Goal: Task Accomplishment & Management: Manage account settings

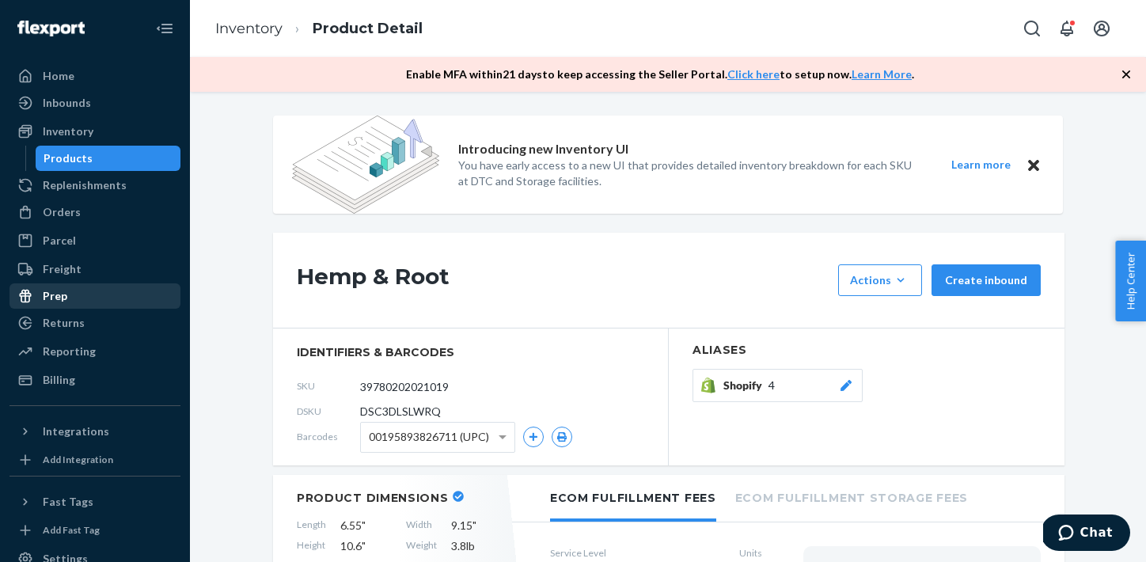
scroll to position [241, 0]
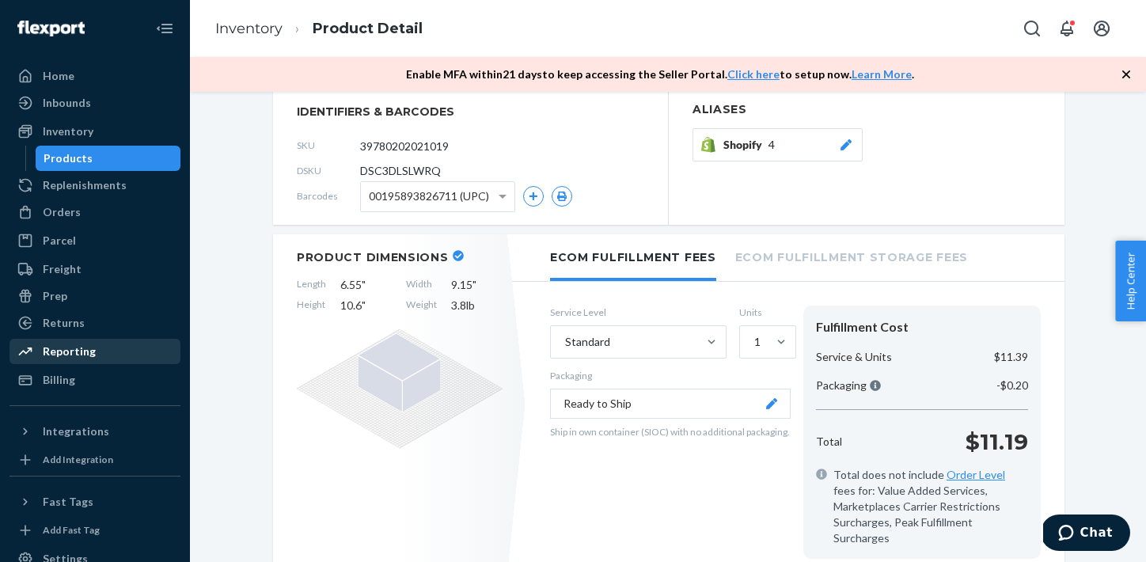
click at [89, 344] on div "Reporting" at bounding box center [69, 352] width 53 height 16
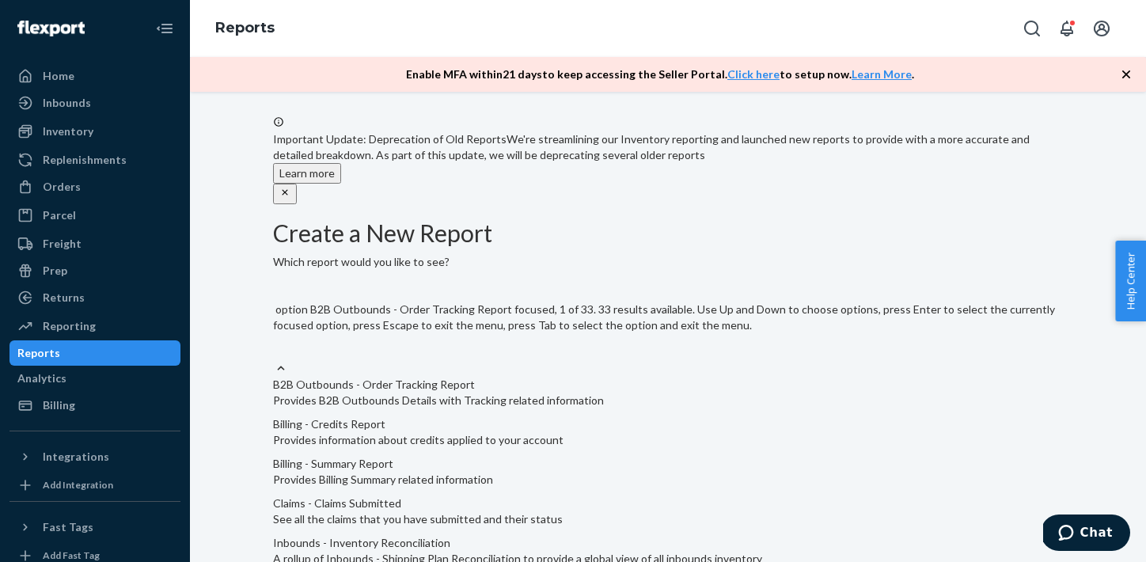
click at [492, 341] on div "Select report type" at bounding box center [668, 350] width 790 height 19
click at [275, 343] on input "option B2B Outbounds - Order Tracking Report focused, 1 of 33. 33 results avail…" at bounding box center [274, 351] width 2 height 16
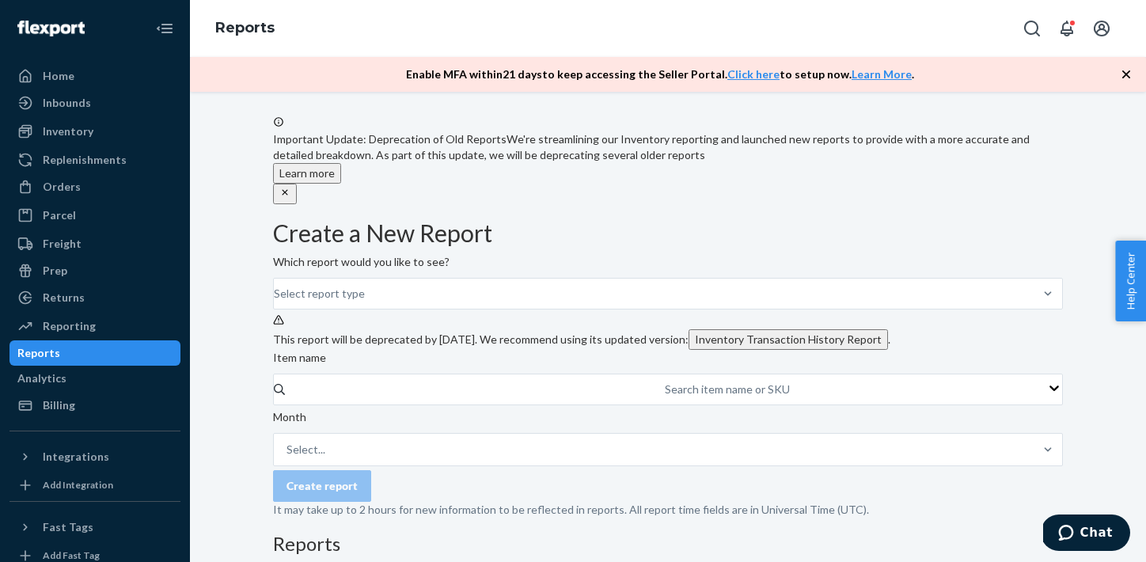
click at [626, 309] on form "Create a New Report Which report would you like to see? Select report type This…" at bounding box center [668, 369] width 790 height 298
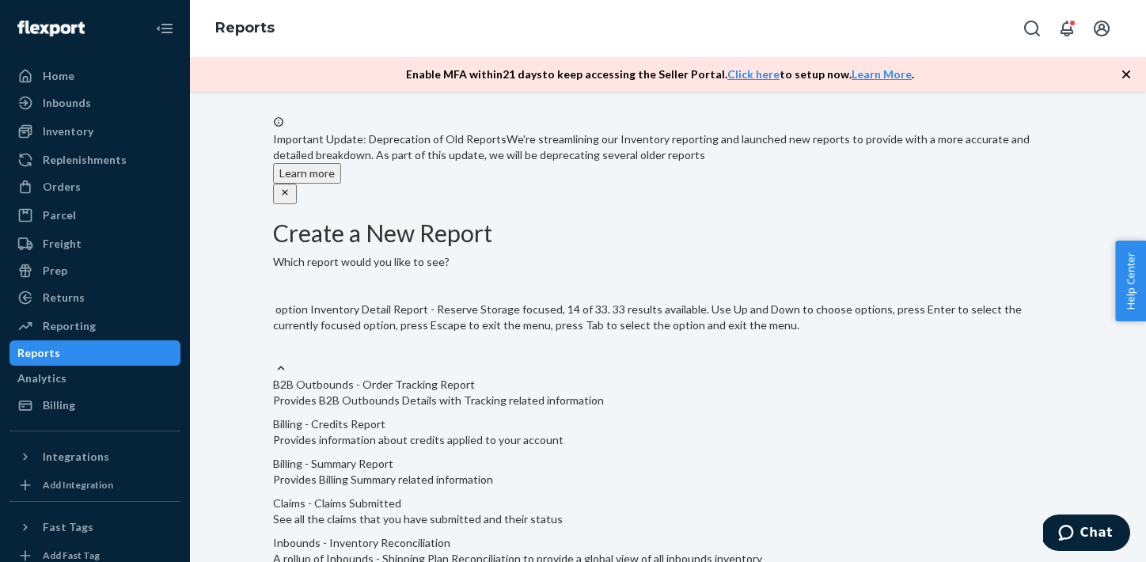
scroll to position [1063, 0]
click at [275, 359] on input "option Inventory - Levels [DATE] focused, 16 of 33. 33 results available. Use U…" at bounding box center [274, 351] width 2 height 16
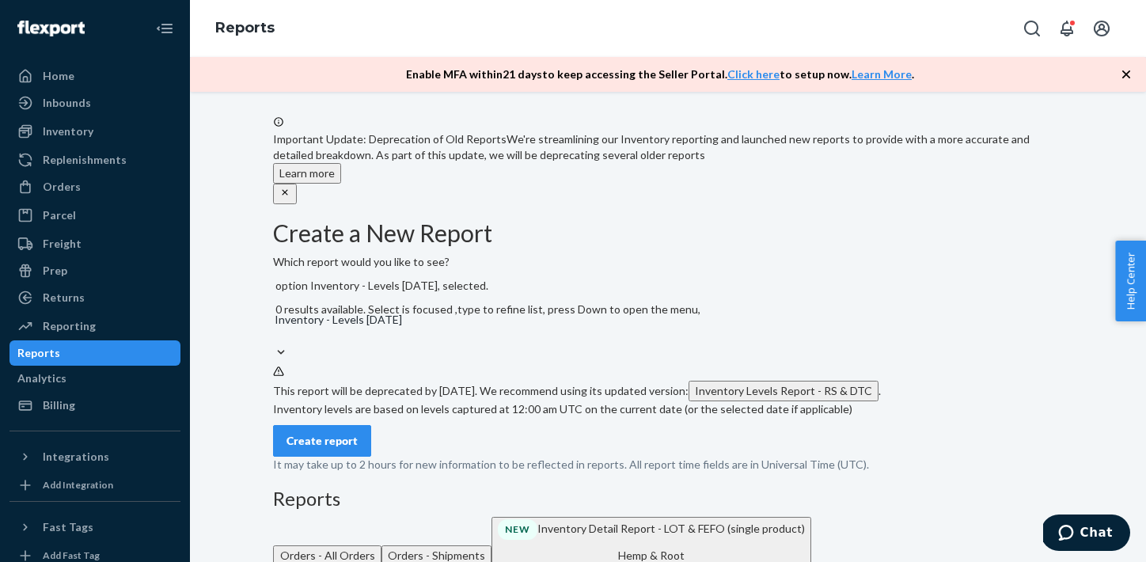
click at [689, 387] on button "Inventory Levels Report - RS & DTC" at bounding box center [784, 391] width 190 height 21
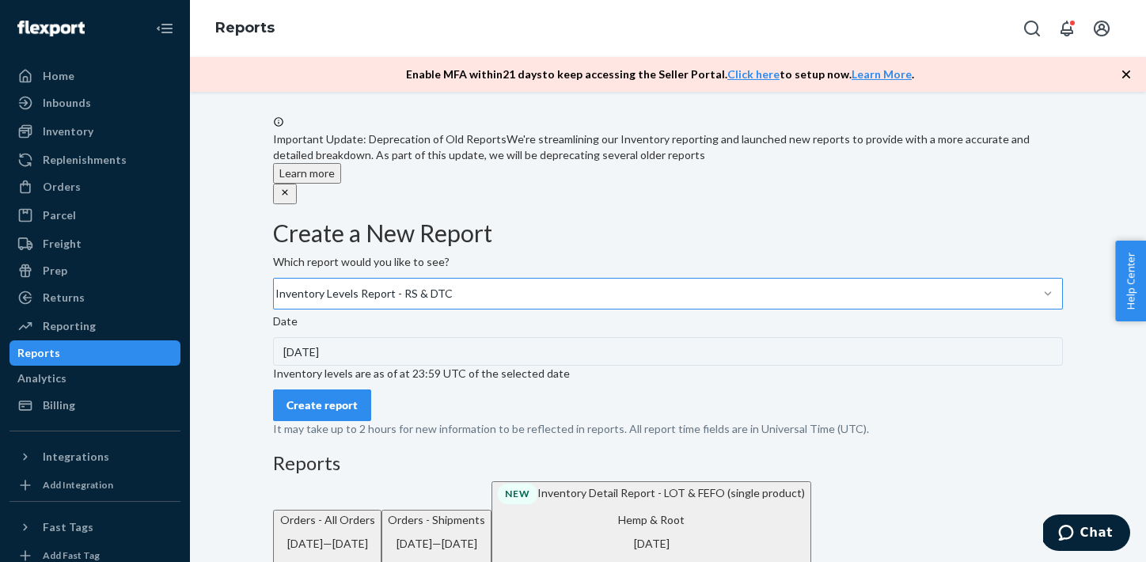
click at [348, 421] on button "Create report" at bounding box center [322, 406] width 98 height 32
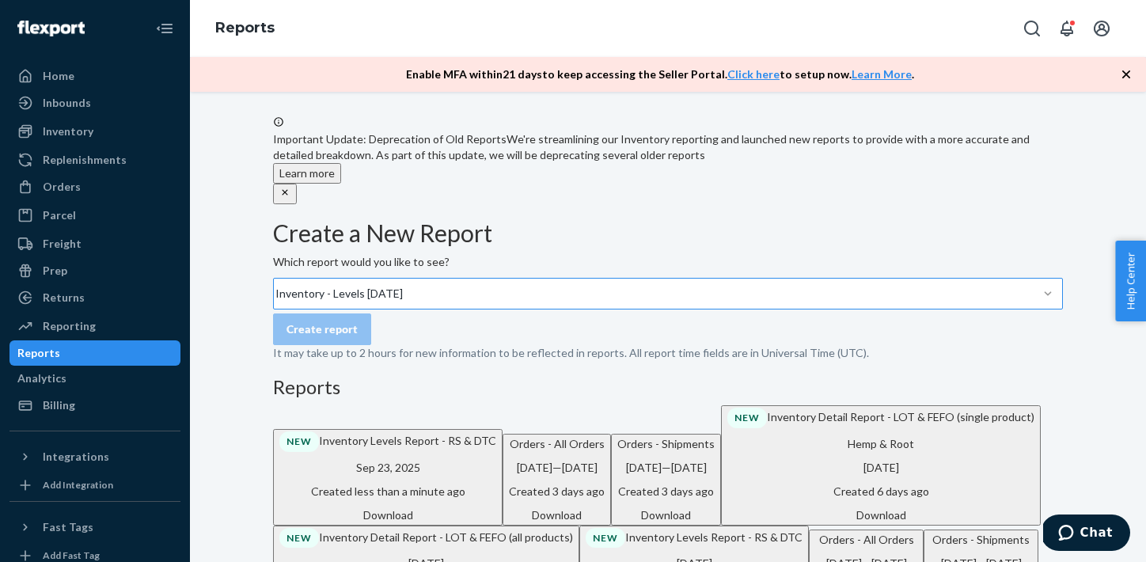
click at [496, 523] on div "Download" at bounding box center [387, 515] width 217 height 16
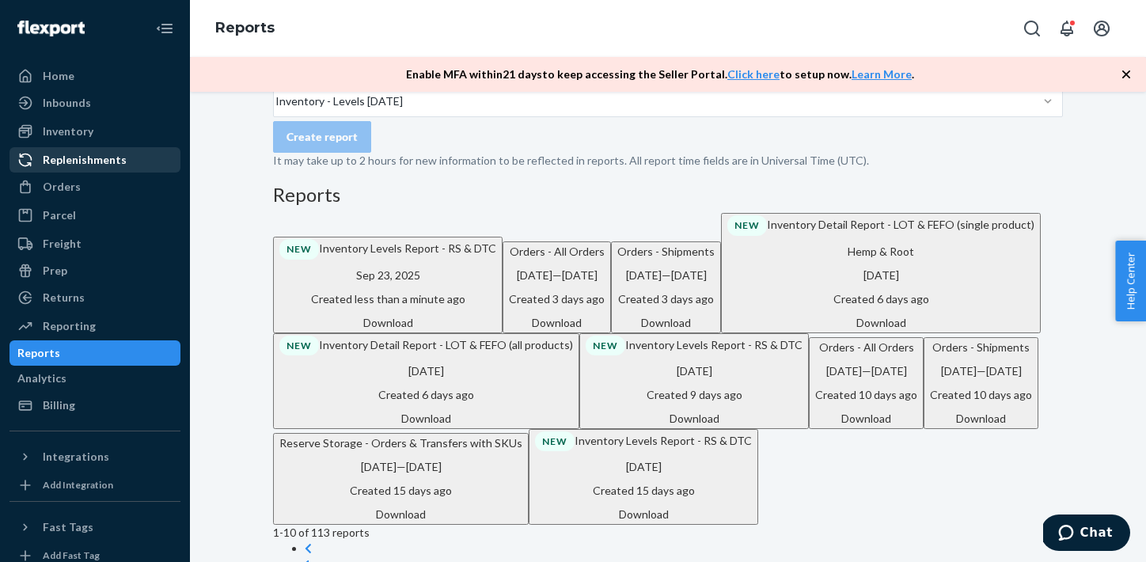
click at [110, 159] on div "Replenishments" at bounding box center [85, 160] width 84 height 16
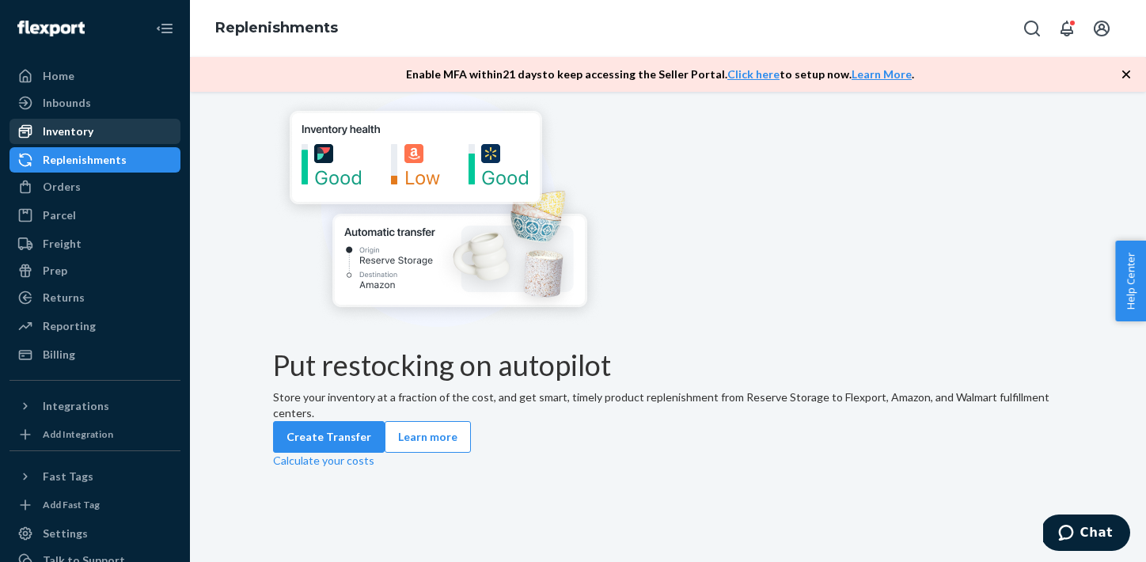
click at [99, 143] on link "Inventory" at bounding box center [95, 131] width 171 height 25
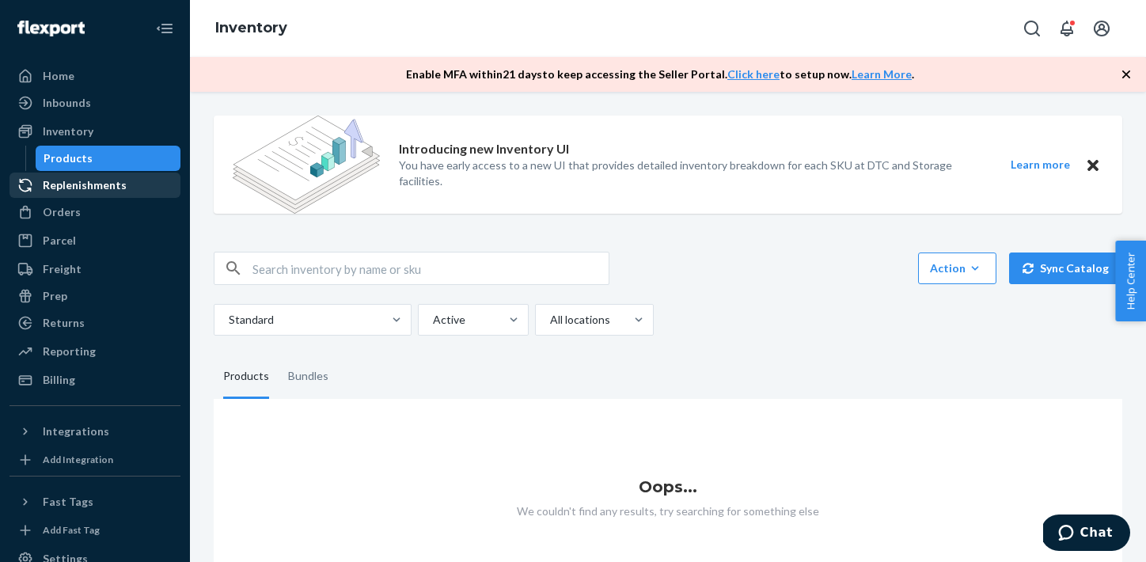
click at [96, 179] on div "Replenishments" at bounding box center [85, 185] width 84 height 16
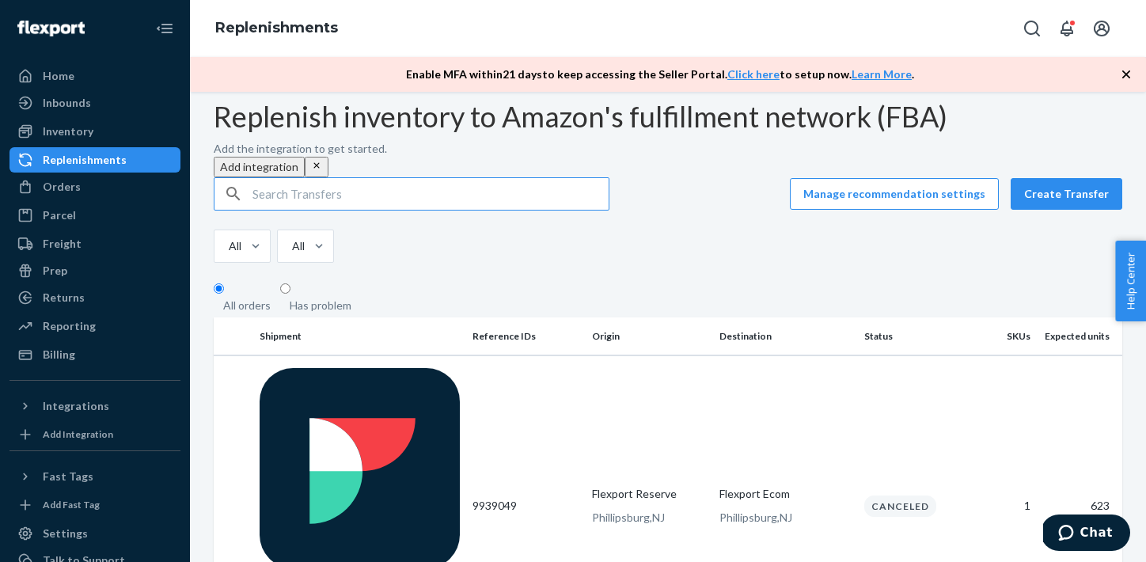
scroll to position [98, 0]
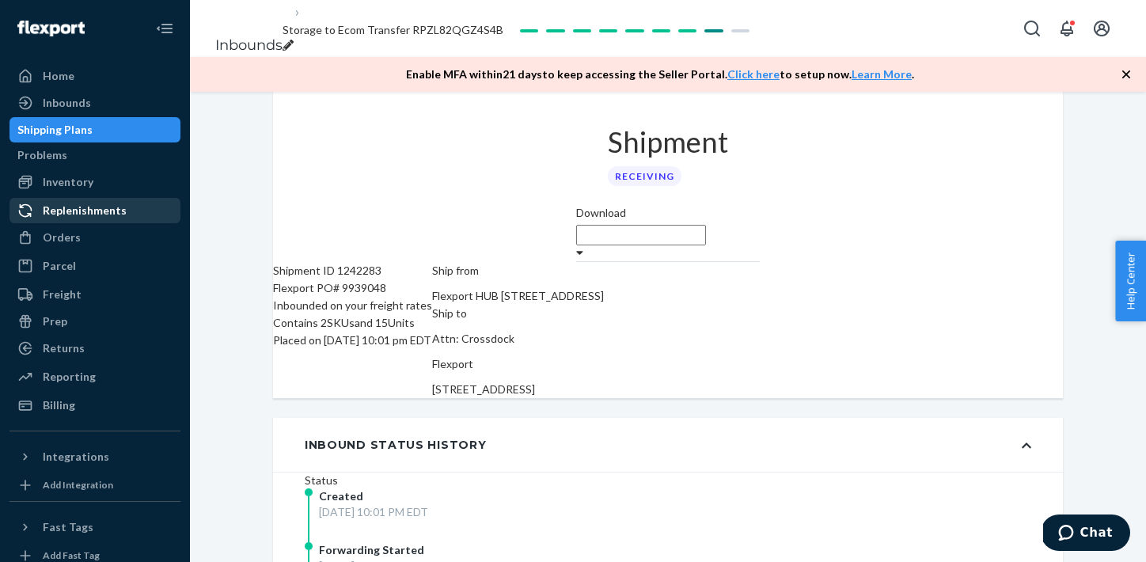
click at [109, 222] on div "Replenishments" at bounding box center [95, 211] width 168 height 22
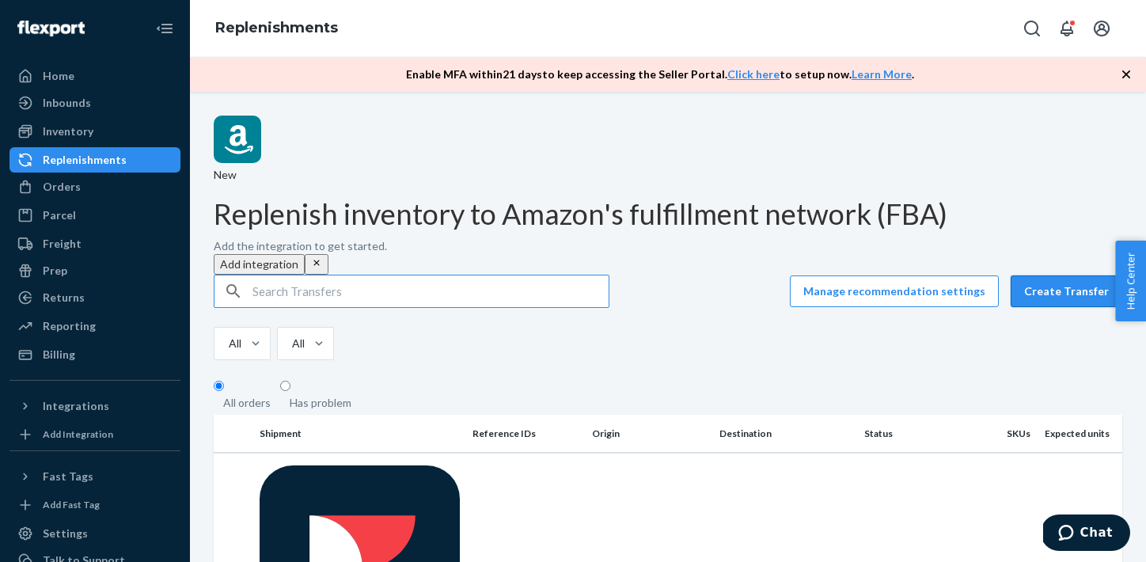
click at [1074, 276] on button "Create Transfer" at bounding box center [1067, 292] width 112 height 32
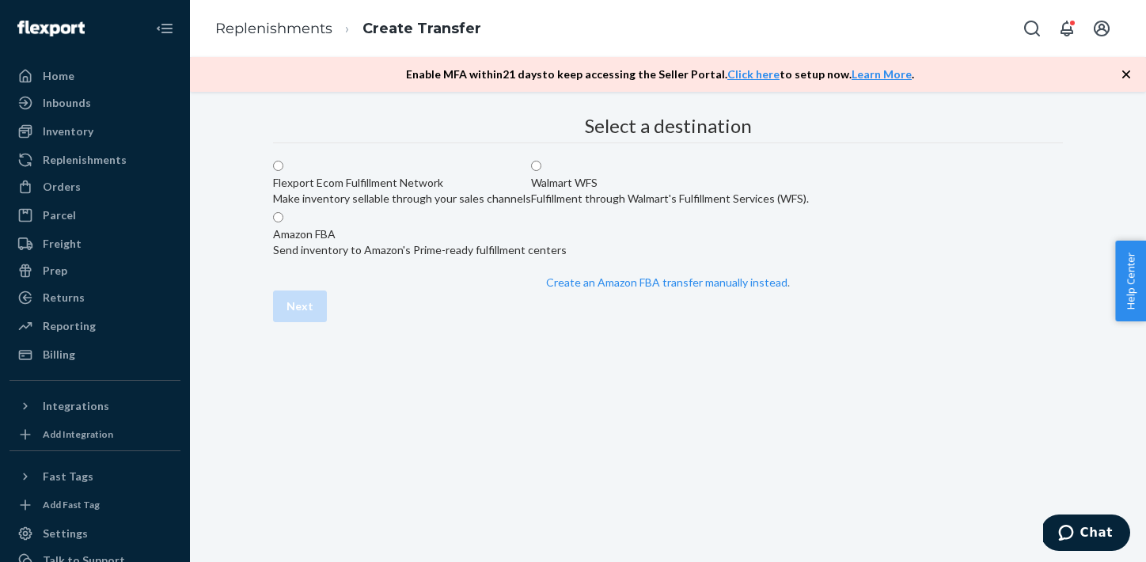
click at [531, 191] on div "Flexport Ecom Fulfillment Network" at bounding box center [402, 183] width 258 height 16
click at [283, 171] on input "Flexport Ecom Fulfillment Network Make inventory sellable through your sales ch…" at bounding box center [278, 166] width 10 height 10
radio input "true"
click at [327, 322] on button "Next" at bounding box center [300, 307] width 54 height 32
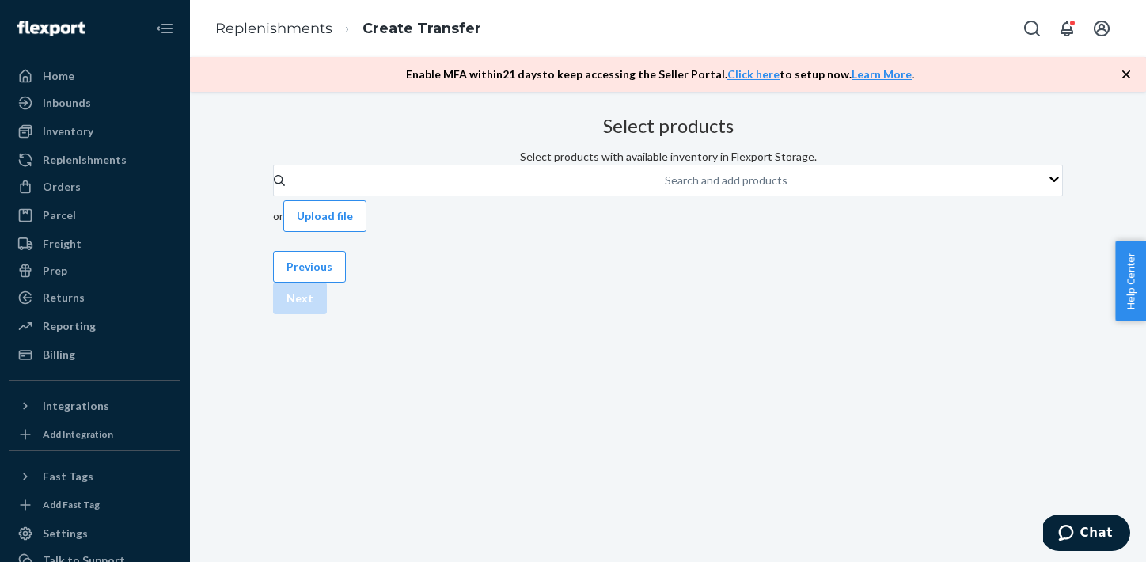
scroll to position [67, 0]
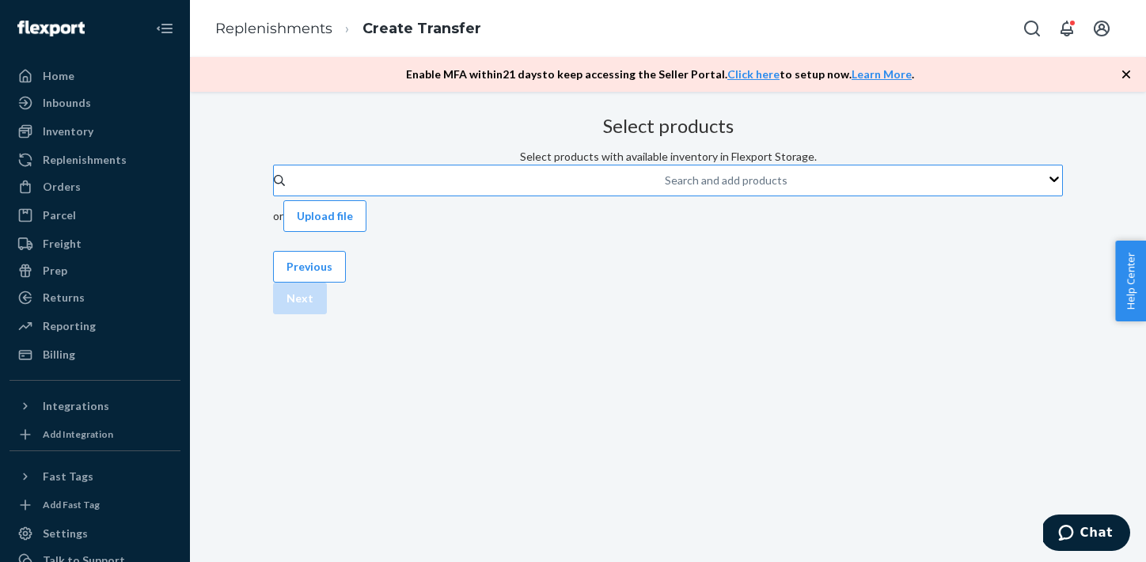
click at [665, 171] on div "Search and add products" at bounding box center [666, 180] width 2 height 19
click at [665, 173] on input "Search and add products" at bounding box center [666, 181] width 2 height 16
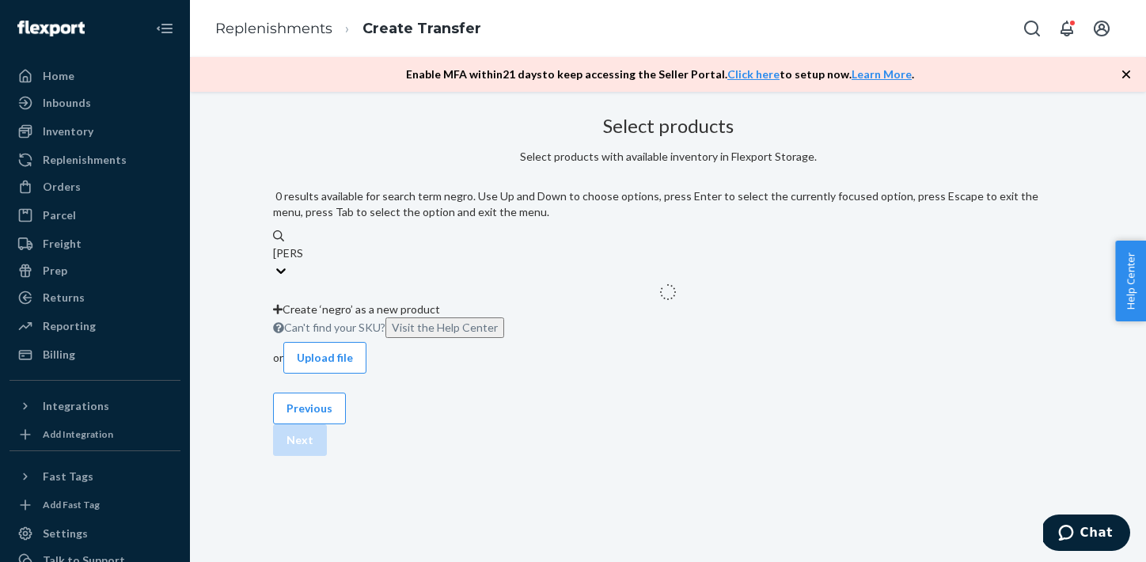
type input "negroni"
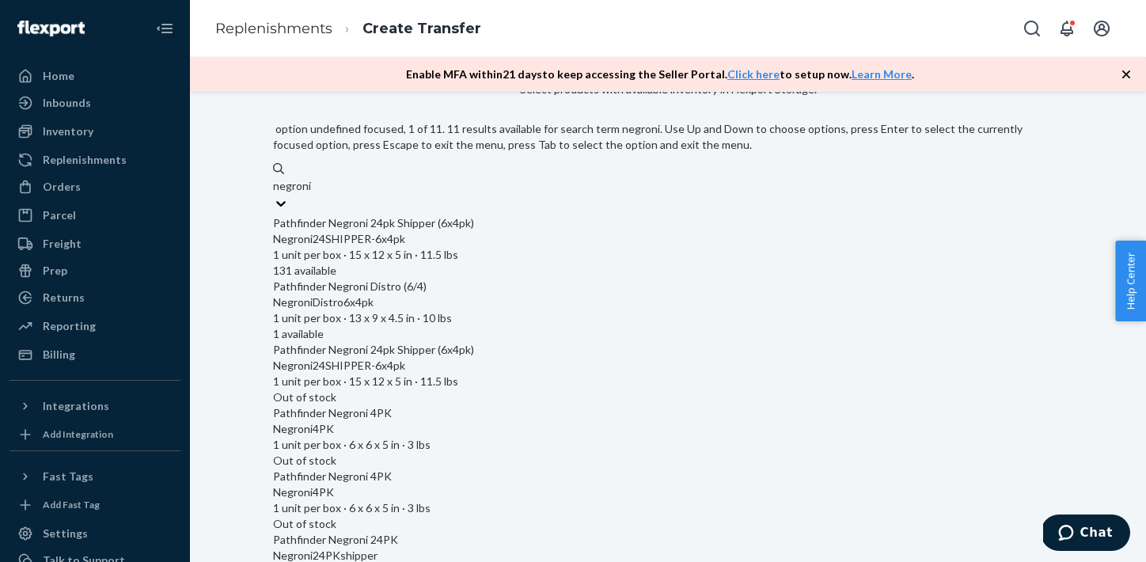
click at [542, 231] on div "Negroni24SHIPPER-6x4pk" at bounding box center [668, 239] width 790 height 16
click at [312, 194] on input "negroni" at bounding box center [292, 186] width 39 height 16
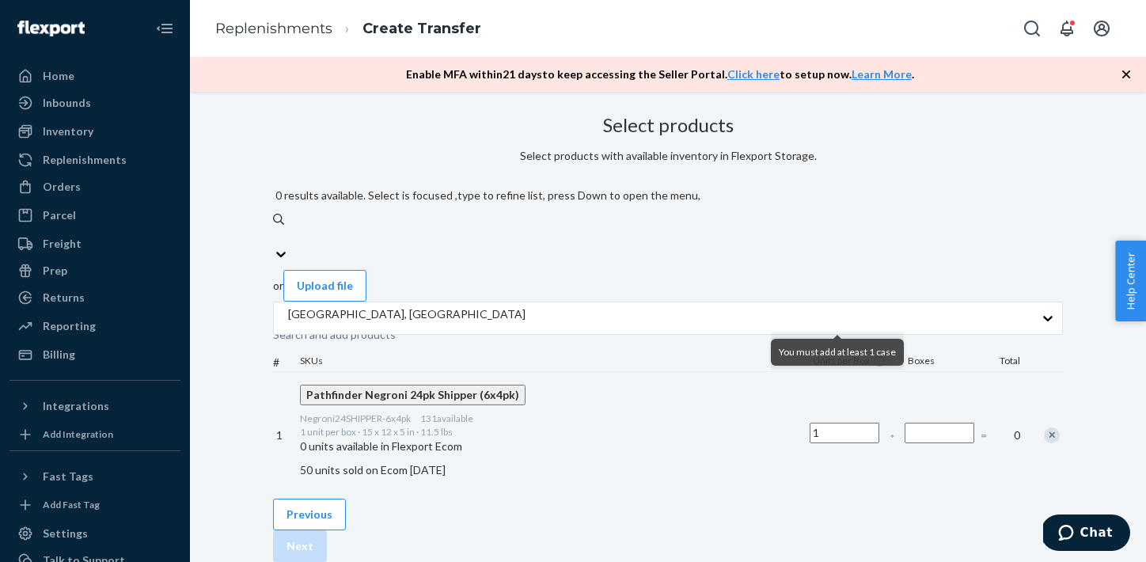
click at [905, 423] on input "Number of boxes" at bounding box center [940, 433] width 70 height 21
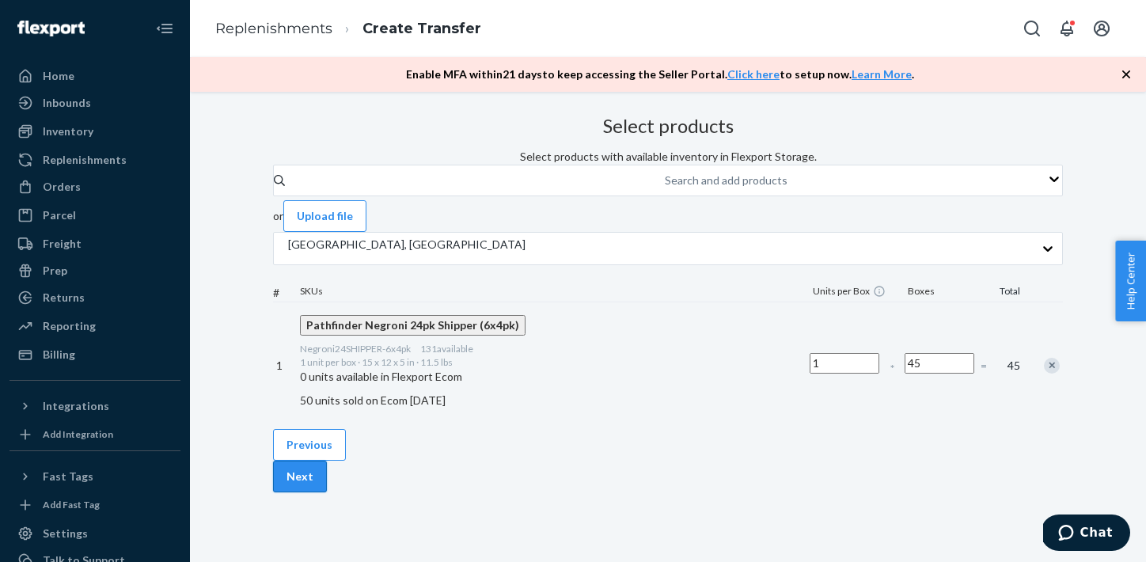
type input "45"
click at [327, 485] on button "Next" at bounding box center [300, 477] width 54 height 32
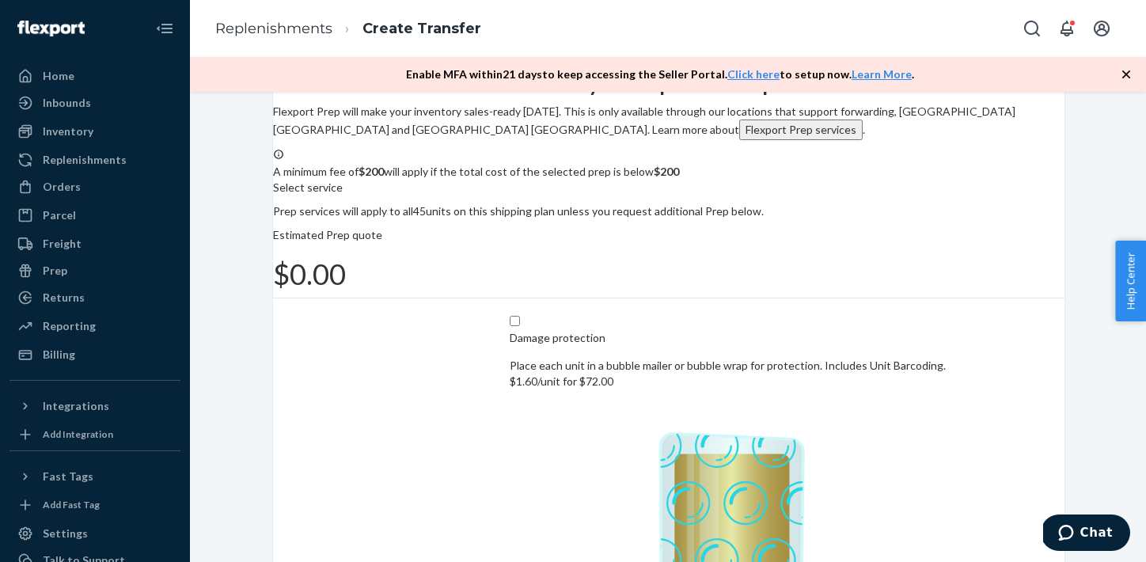
scroll to position [102, 0]
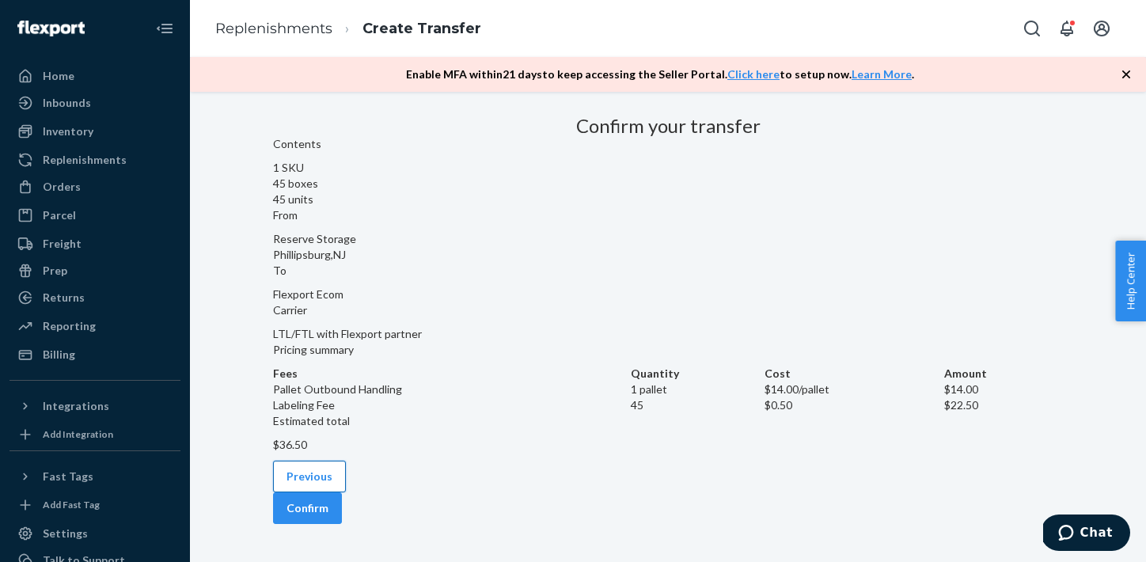
click at [346, 481] on button "Previous" at bounding box center [309, 477] width 73 height 32
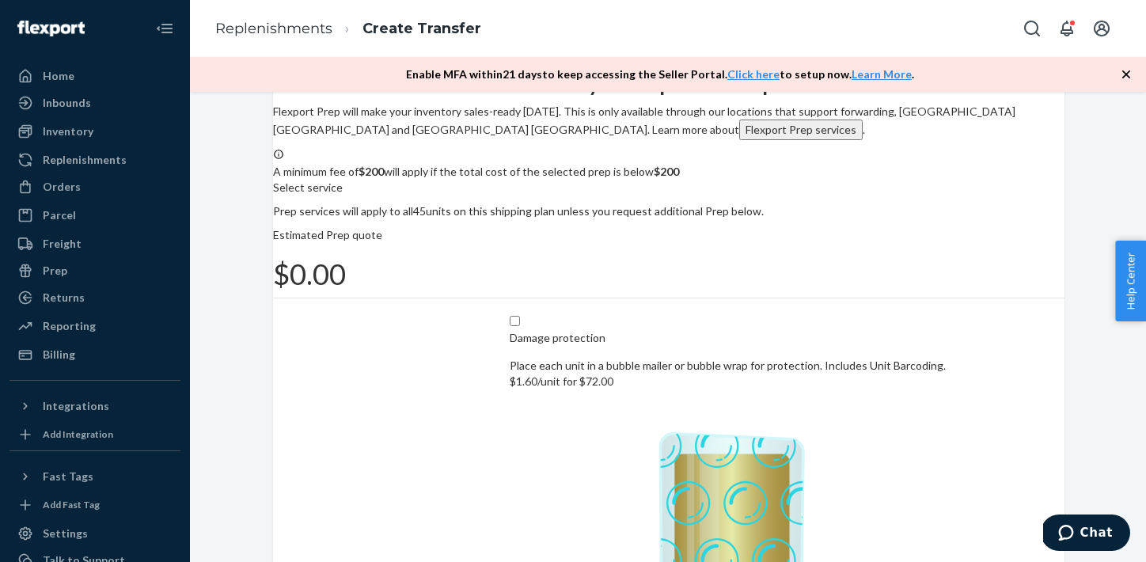
scroll to position [102, 0]
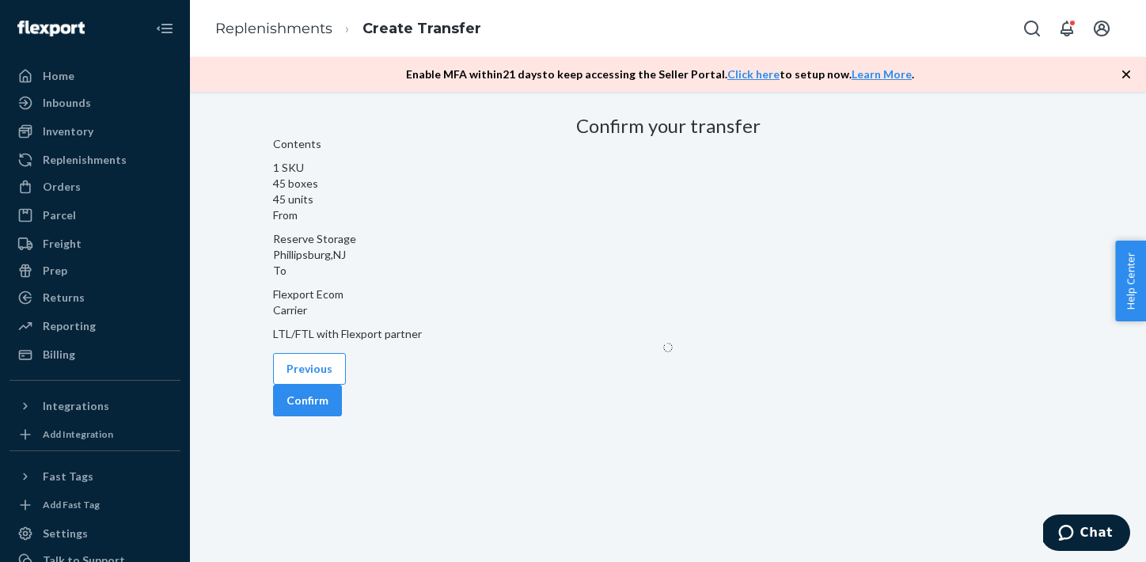
scroll to position [67, 0]
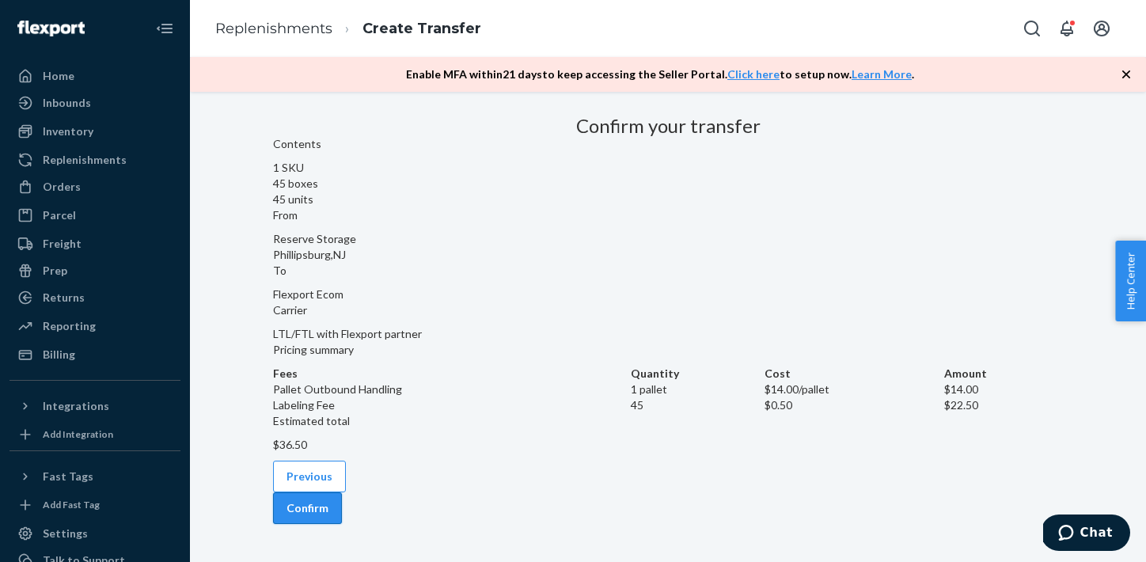
click at [342, 492] on button "Confirm" at bounding box center [307, 508] width 69 height 32
